Goal: Communication & Community: Answer question/provide support

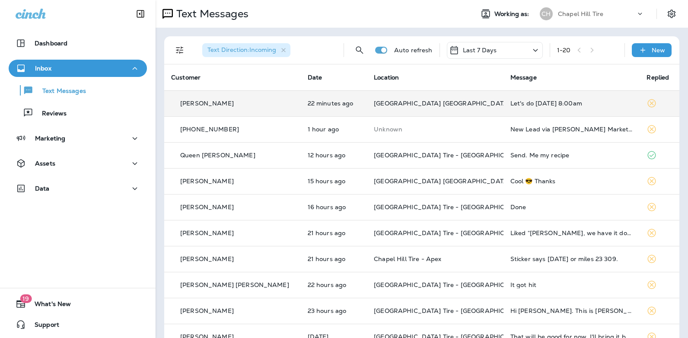
click at [511, 103] on div "Let's do [DATE] 8:00am" at bounding box center [572, 103] width 123 height 7
click at [511, 103] on div at bounding box center [574, 64] width 285 height 115
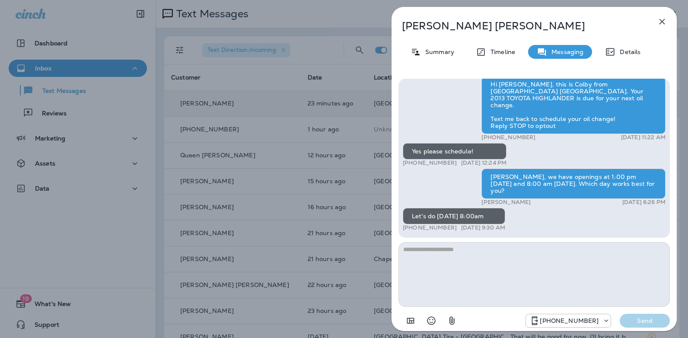
drag, startPoint x: 453, startPoint y: 227, endPoint x: 410, endPoint y: 228, distance: 42.8
click at [410, 228] on p "[PHONE_NUMBER]" at bounding box center [430, 227] width 54 height 7
copy p "[PHONE_NUMBER]"
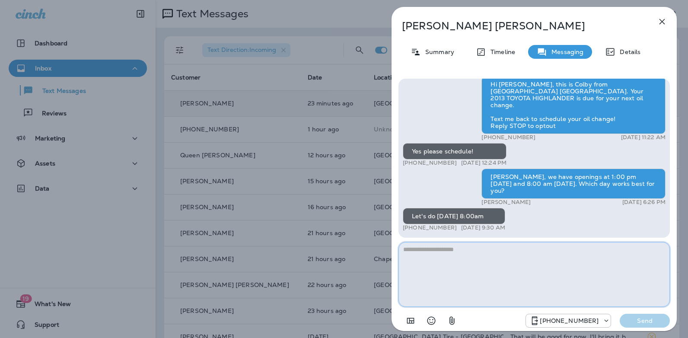
click at [438, 252] on textarea at bounding box center [534, 274] width 271 height 65
type textarea "**********"
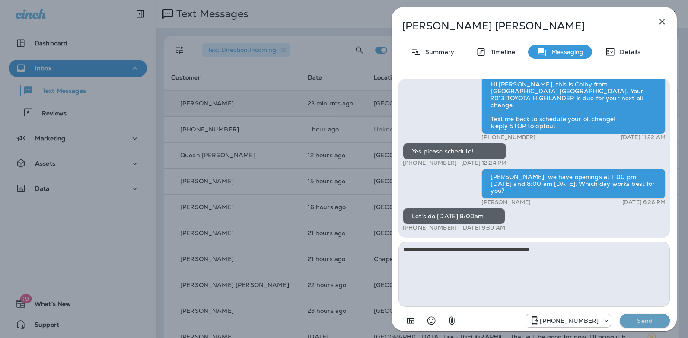
click at [646, 324] on p "Send" at bounding box center [645, 321] width 36 height 8
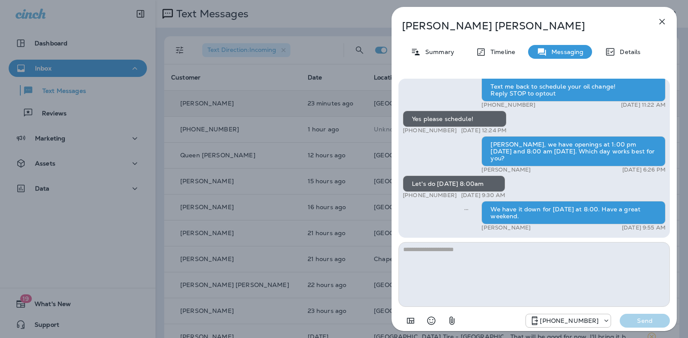
click at [661, 23] on icon "button" at bounding box center [663, 22] width 6 height 6
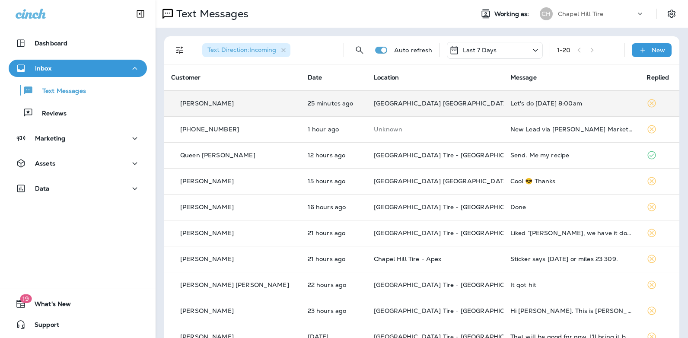
click at [533, 51] on icon at bounding box center [535, 50] width 5 height 3
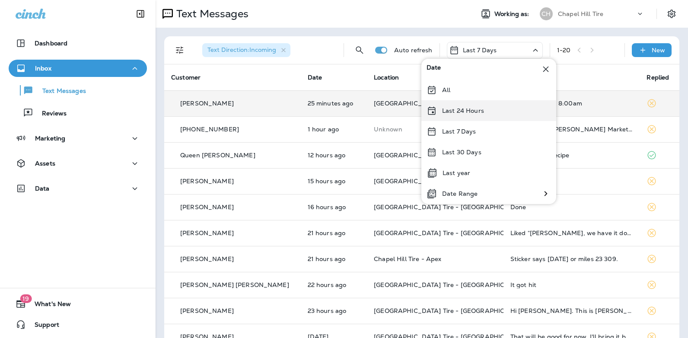
click at [477, 114] on p "Last 24 Hours" at bounding box center [463, 110] width 42 height 7
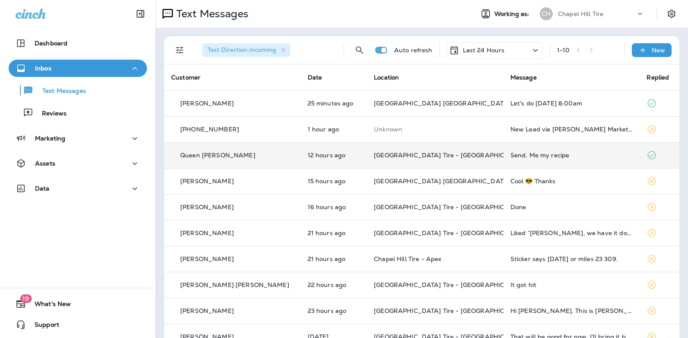
click at [516, 154] on div "Send. Me my recipe" at bounding box center [572, 155] width 123 height 7
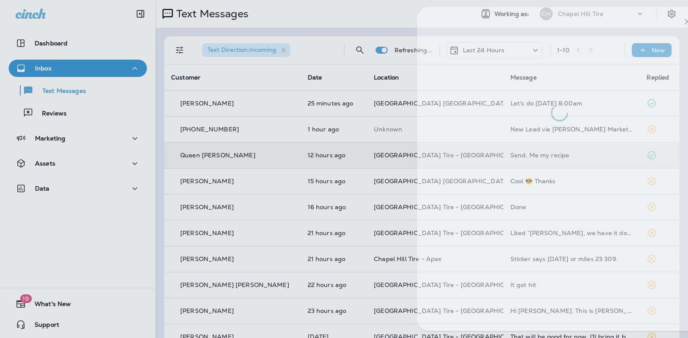
click at [516, 154] on div at bounding box center [559, 169] width 285 height 324
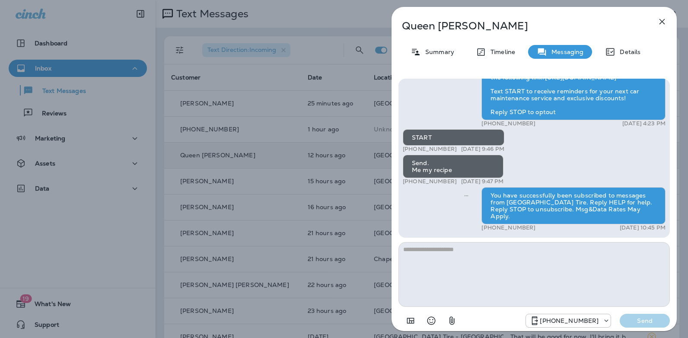
click at [660, 23] on icon "button" at bounding box center [662, 21] width 10 height 10
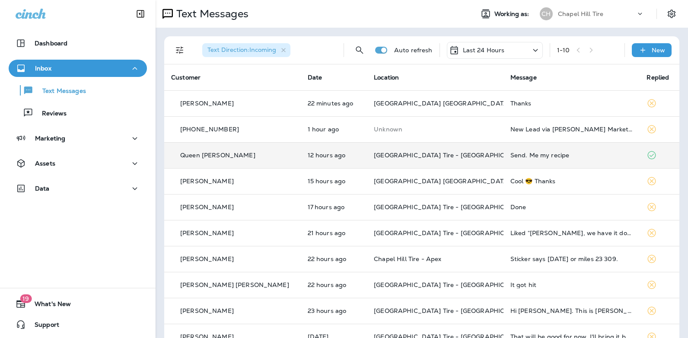
click at [526, 154] on div "Send. Me my recipe" at bounding box center [572, 155] width 123 height 7
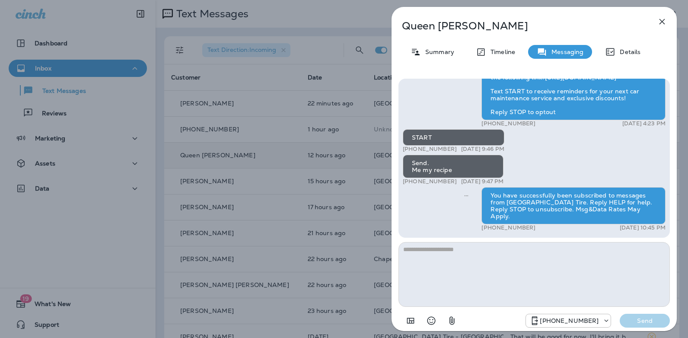
click at [424, 253] on textarea at bounding box center [534, 274] width 271 height 65
type textarea "**********"
click at [648, 323] on p "Send" at bounding box center [645, 321] width 36 height 8
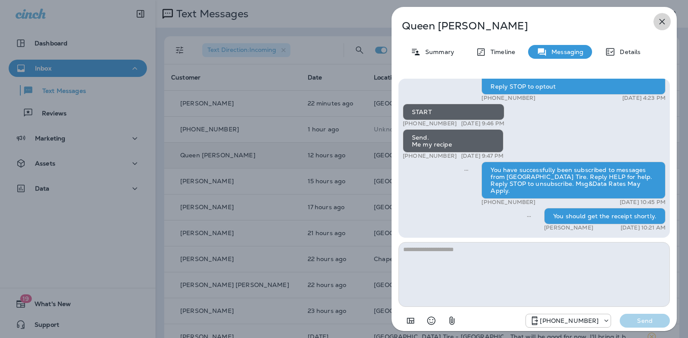
click at [662, 25] on icon "button" at bounding box center [662, 21] width 10 height 10
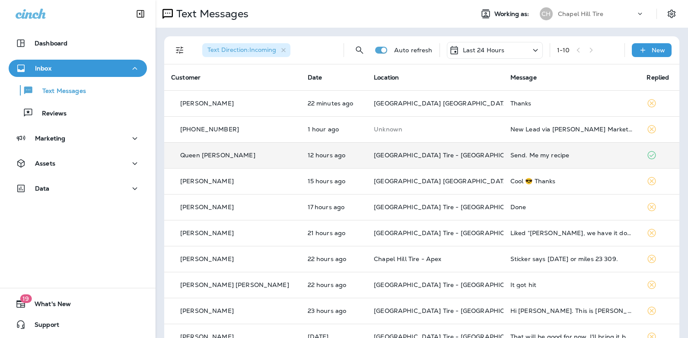
click at [534, 48] on icon at bounding box center [535, 50] width 10 height 11
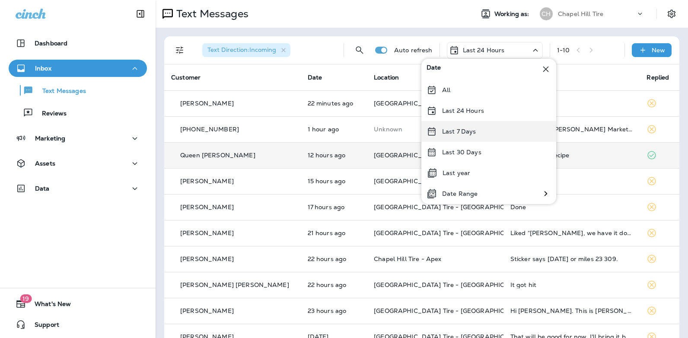
click at [487, 133] on div "Last 7 Days" at bounding box center [488, 131] width 135 height 21
